Goal: Check status

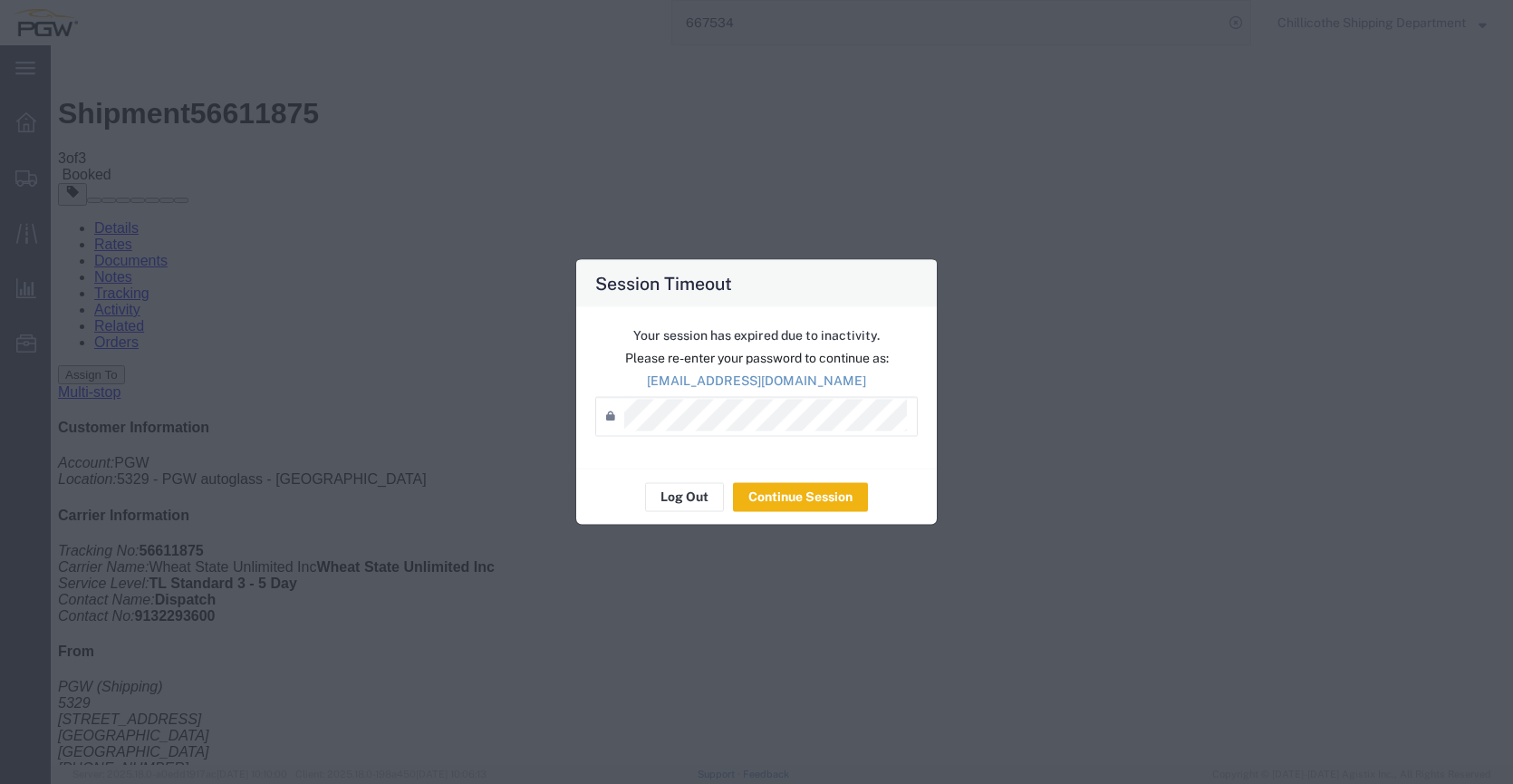
click at [0, 0] on div "Your session has expired due to inactivity. Please re-enter your password to co…" at bounding box center [0, 0] width 0 height 0
click at [796, 480] on div "Log Out Continue Session" at bounding box center [756, 496] width 360 height 57
click at [803, 493] on button "Continue Session" at bounding box center [800, 496] width 135 height 29
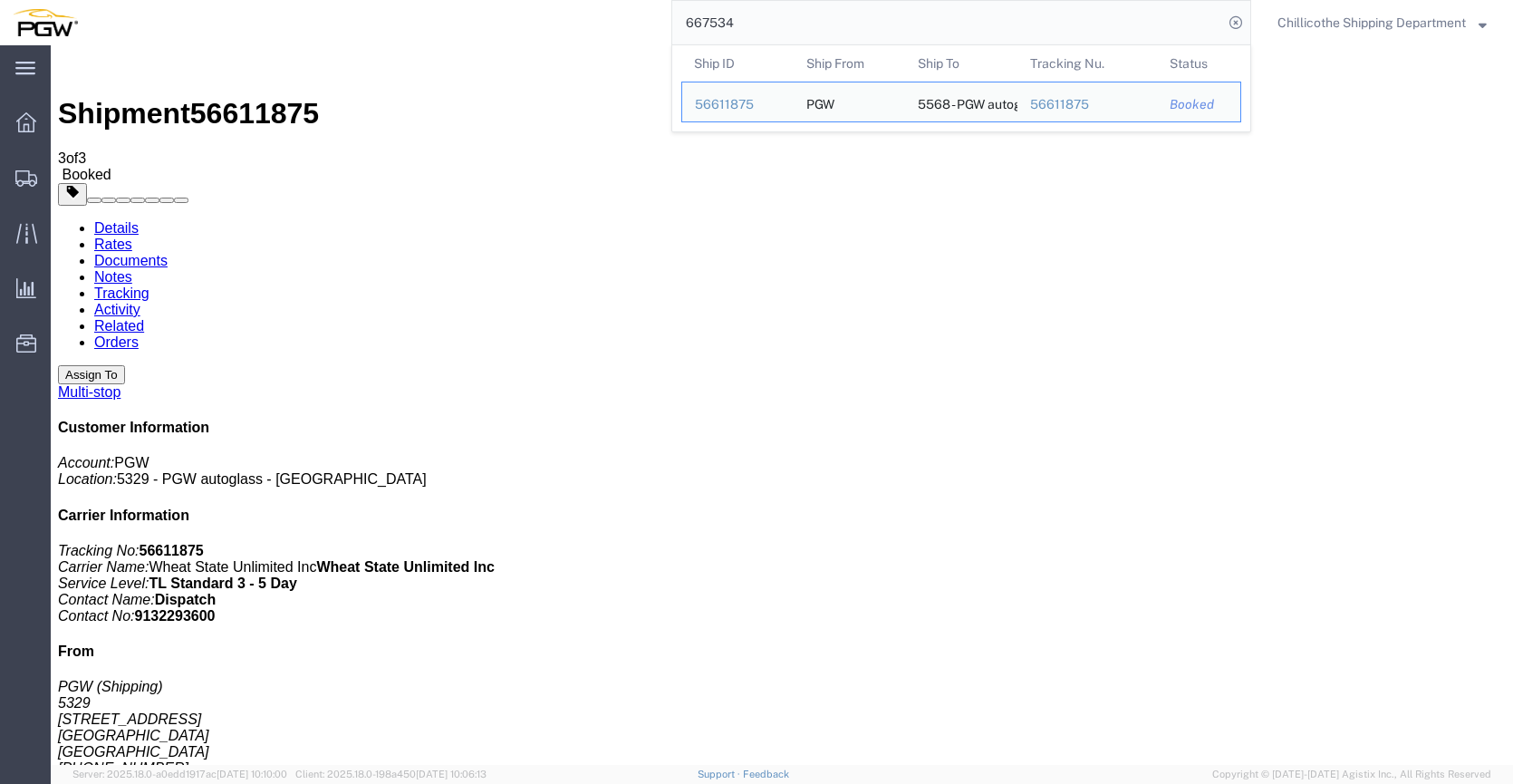
click at [767, 19] on input "667534" at bounding box center [948, 23] width 551 height 44
paste input "810"
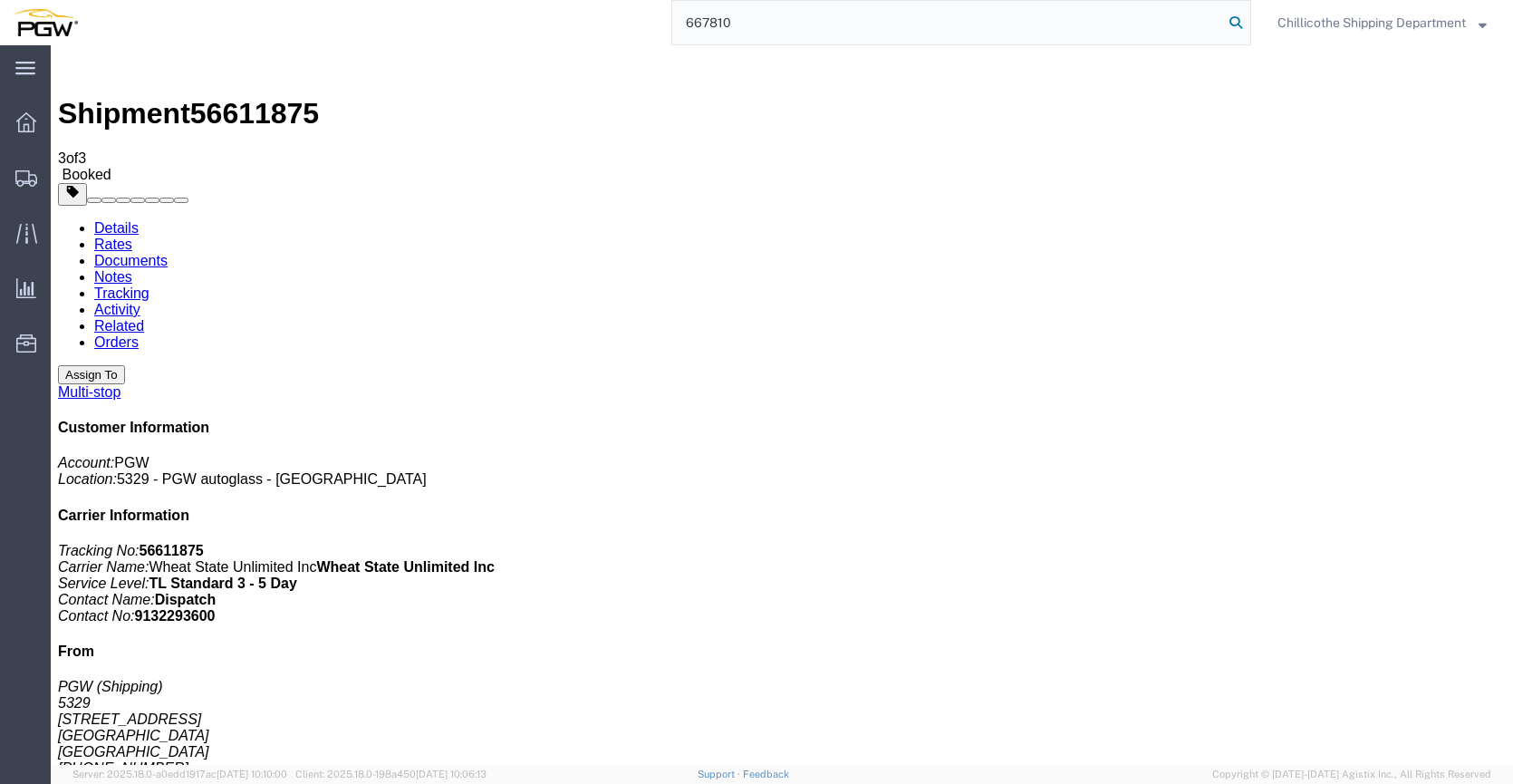
type input "667810"
click at [1232, 23] on icon at bounding box center [1236, 22] width 26 height 26
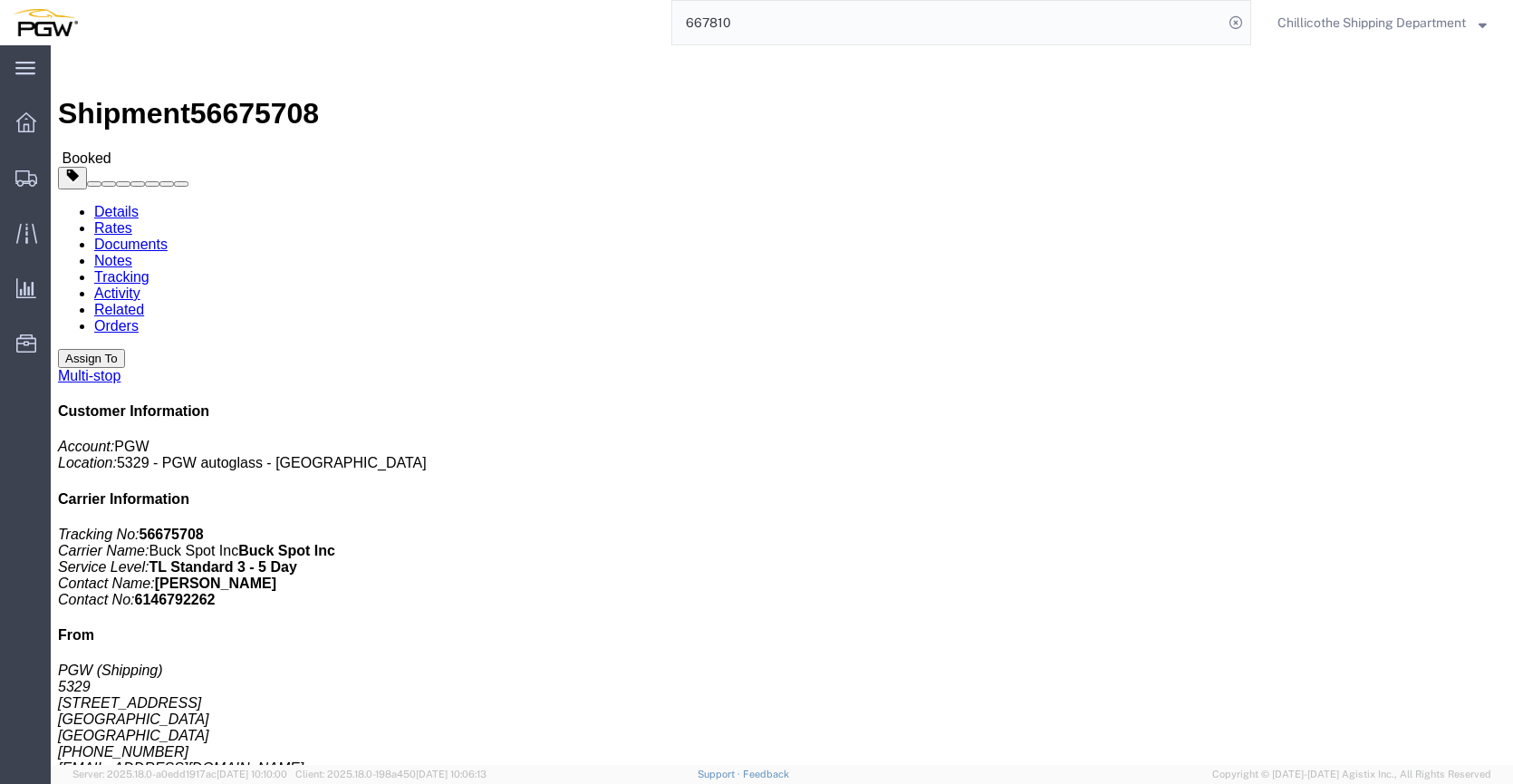
click link "Documents"
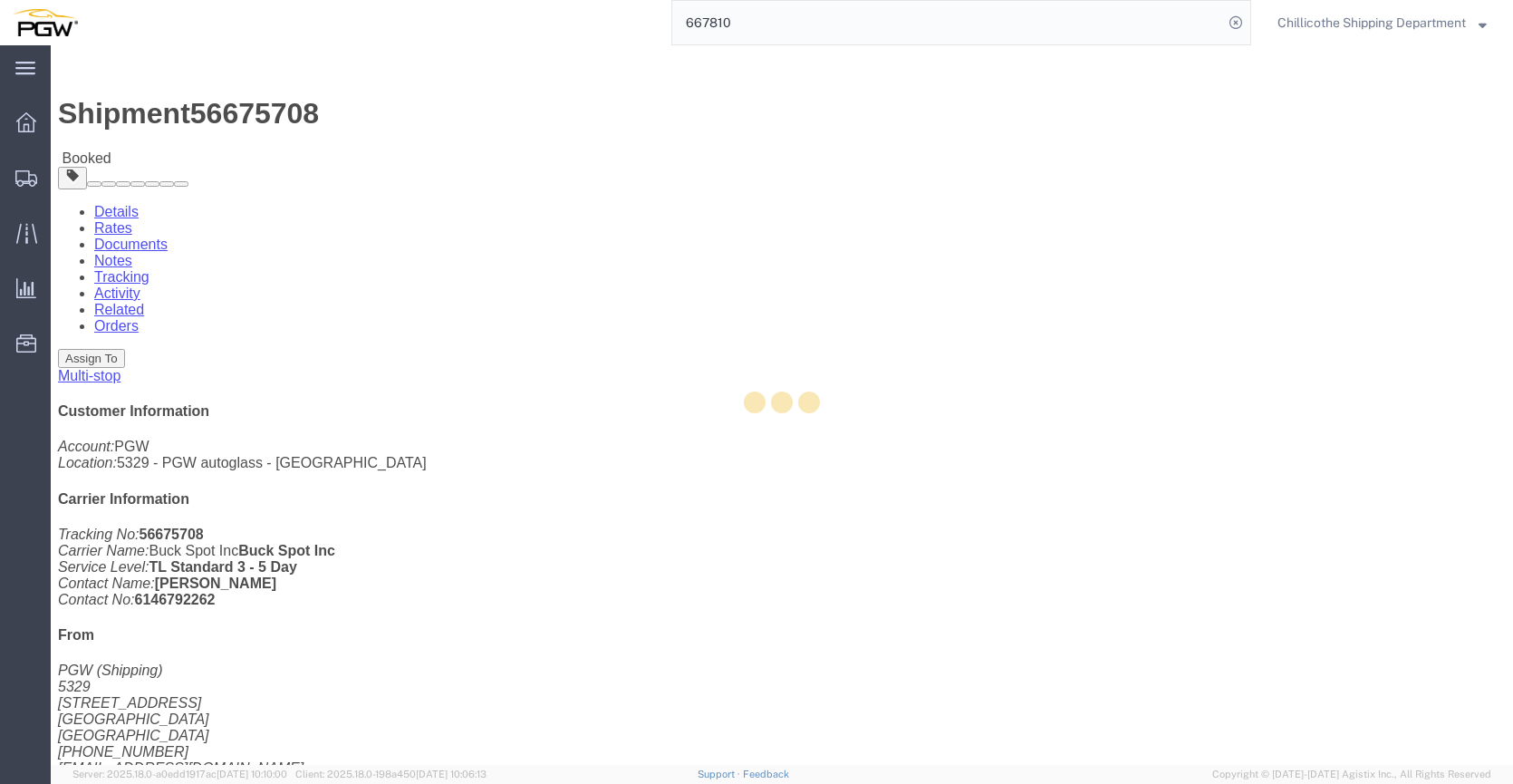
click at [220, 117] on div at bounding box center [781, 405] width 1463 height 719
